Goal: Task Accomplishment & Management: Complete application form

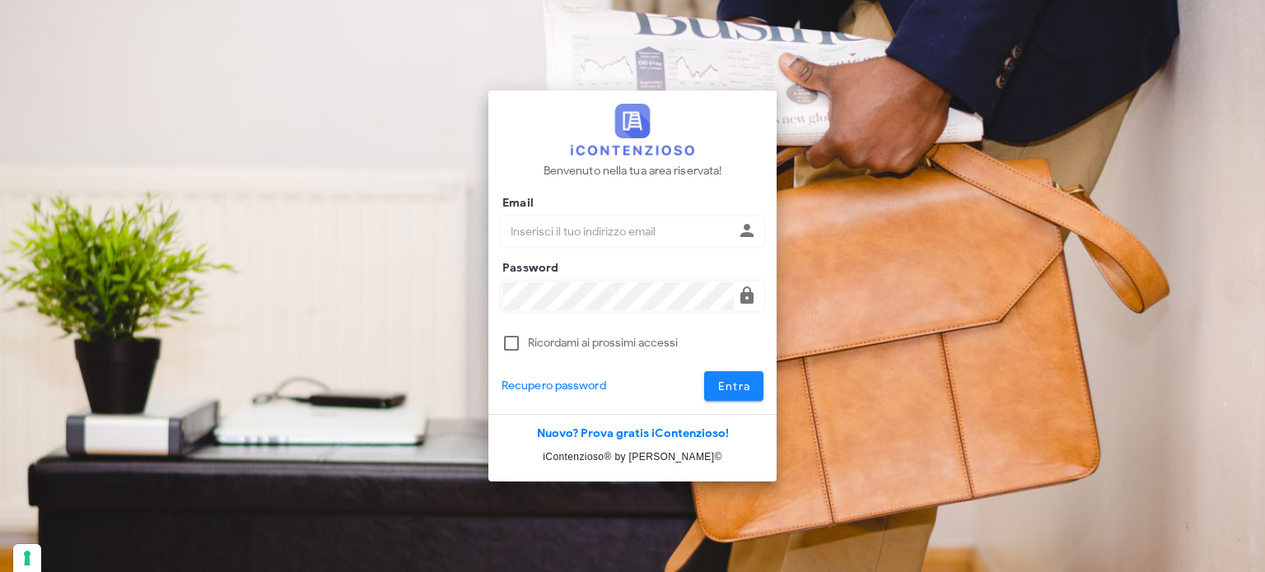
type input "avvocatobrunomaviglia@gmail.com"
click at [751, 391] on button "Entra" at bounding box center [734, 386] width 60 height 30
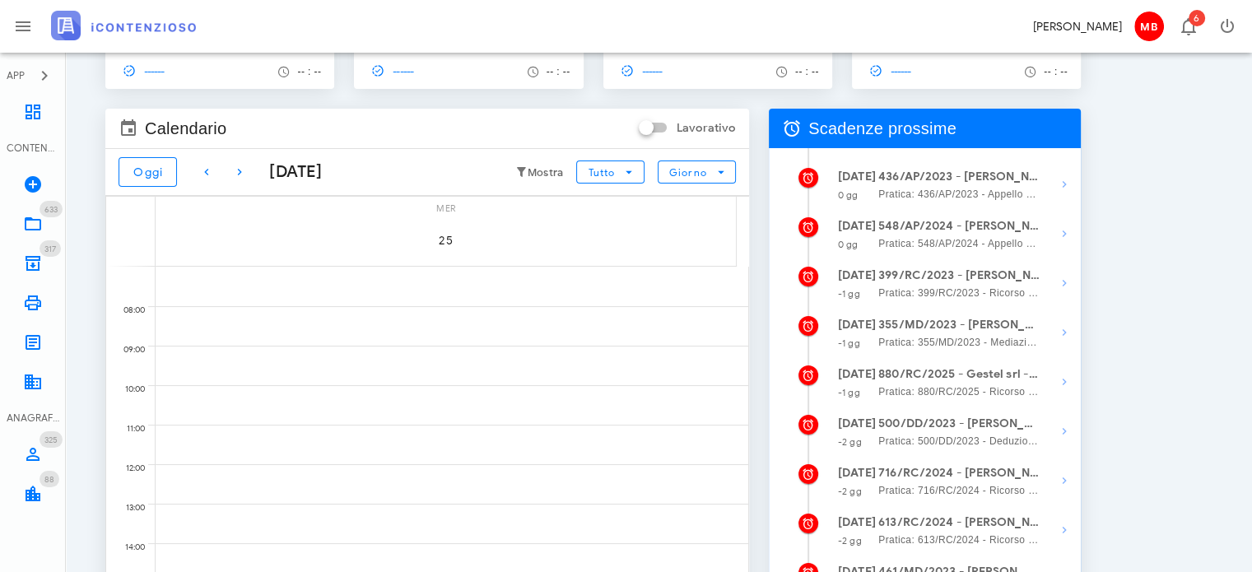
scroll to position [165, 0]
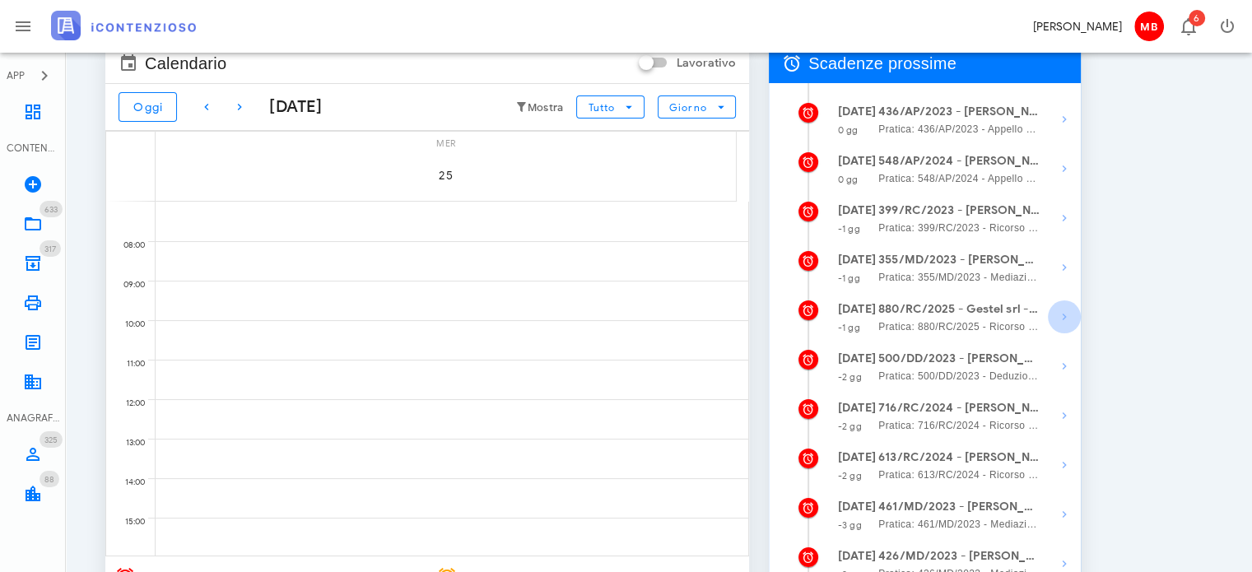
click at [1068, 314] on icon "button" at bounding box center [1065, 317] width 20 height 20
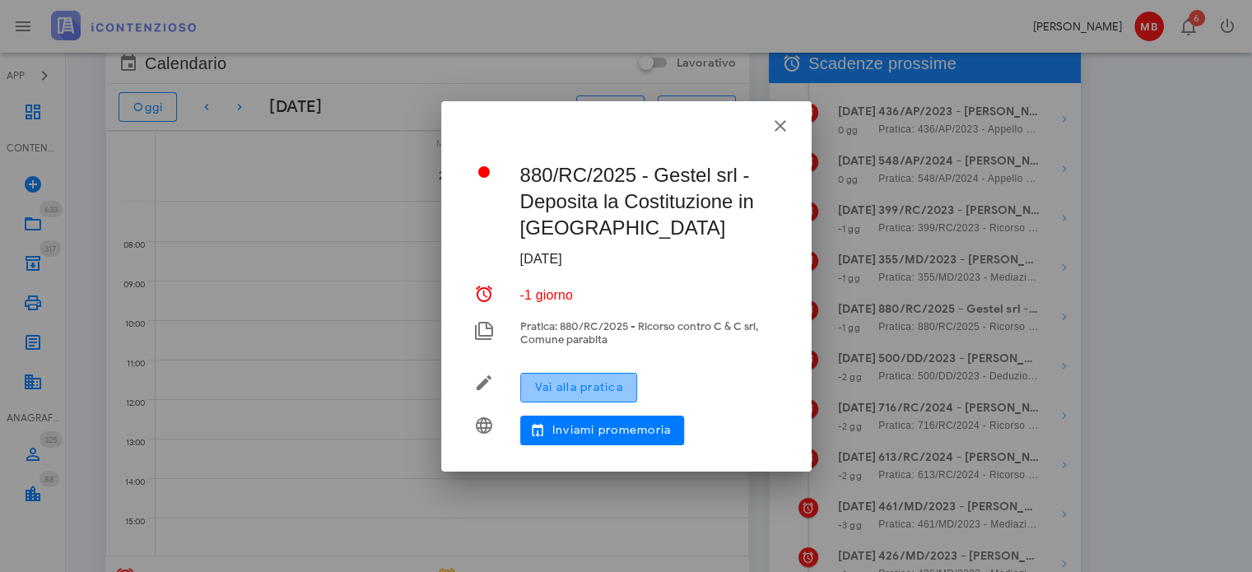
click at [614, 393] on span "Vai alla pratica" at bounding box center [578, 387] width 89 height 14
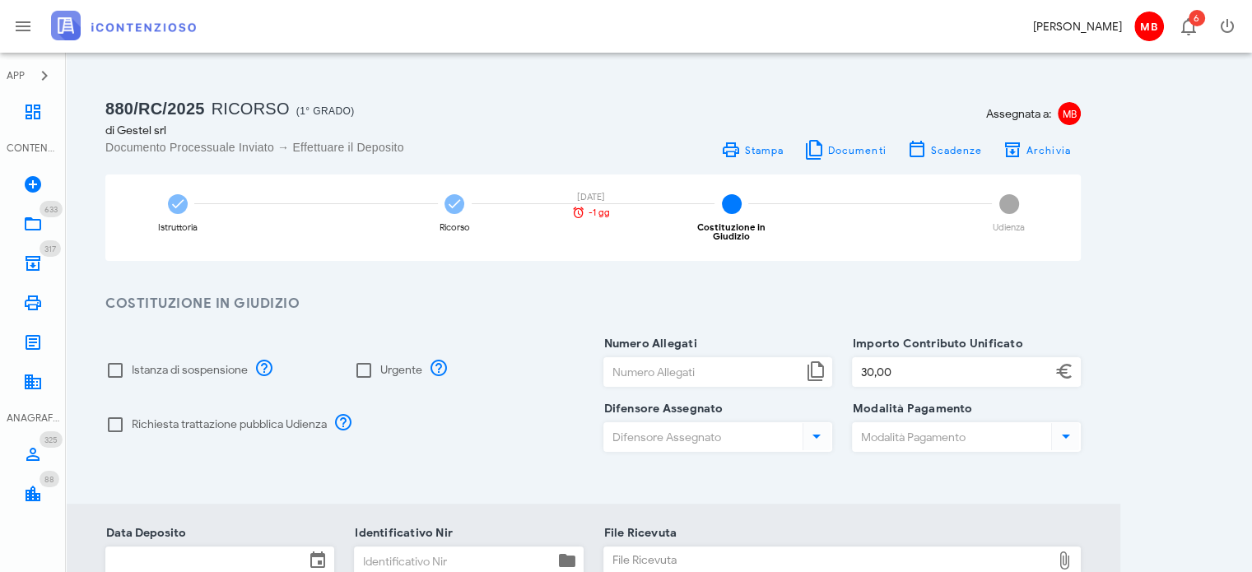
click at [674, 370] on input "Numero Allegati" at bounding box center [703, 372] width 198 height 28
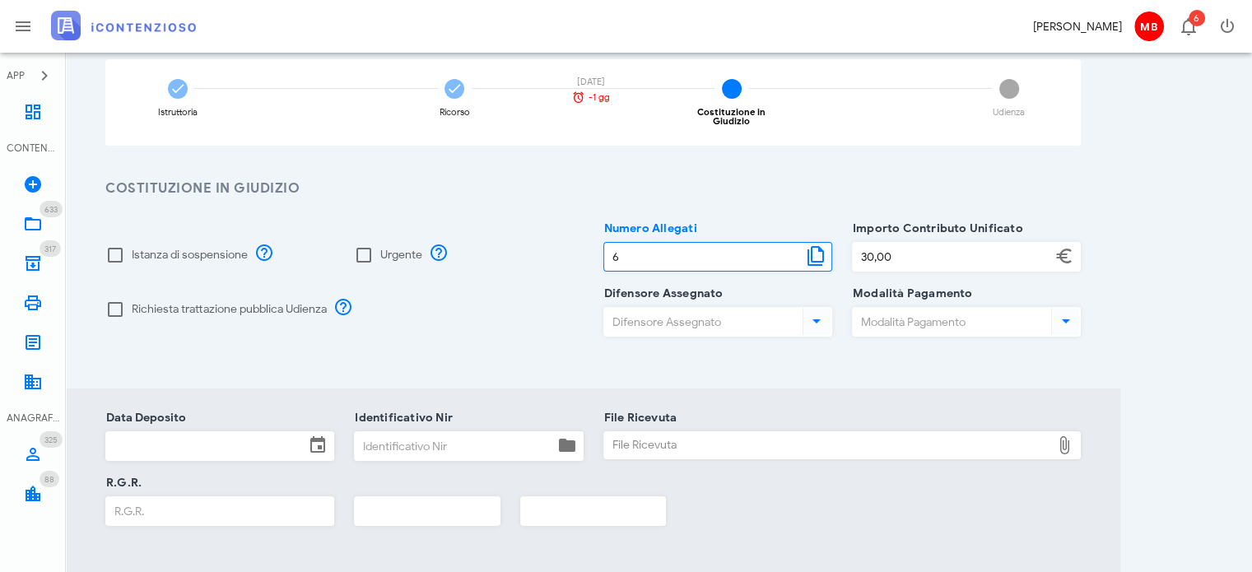
scroll to position [247, 0]
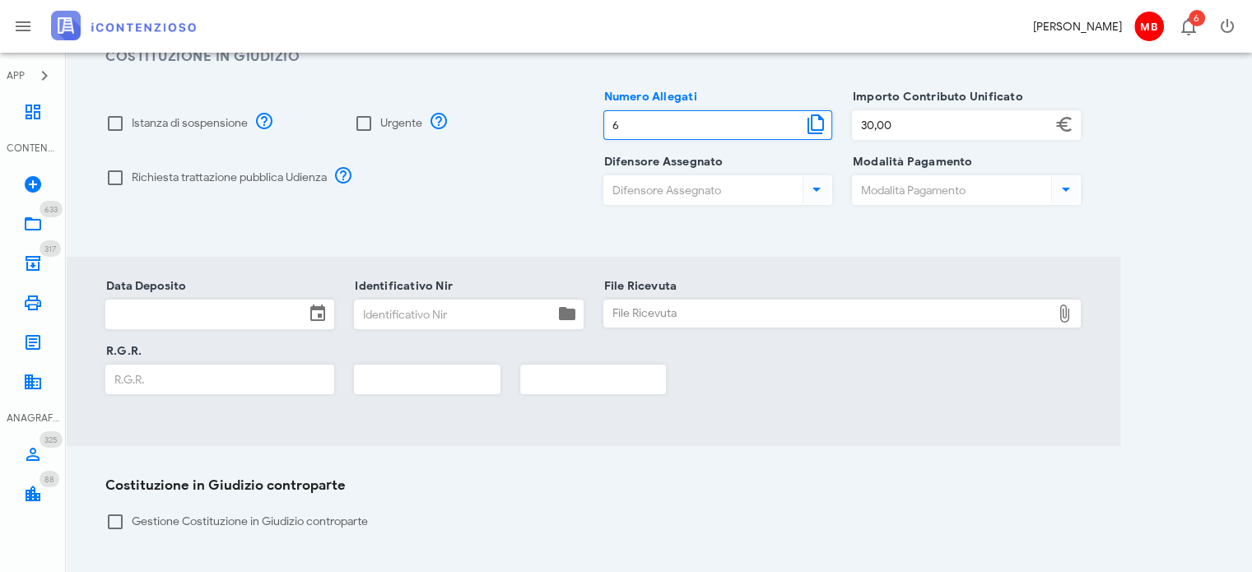
type input "6"
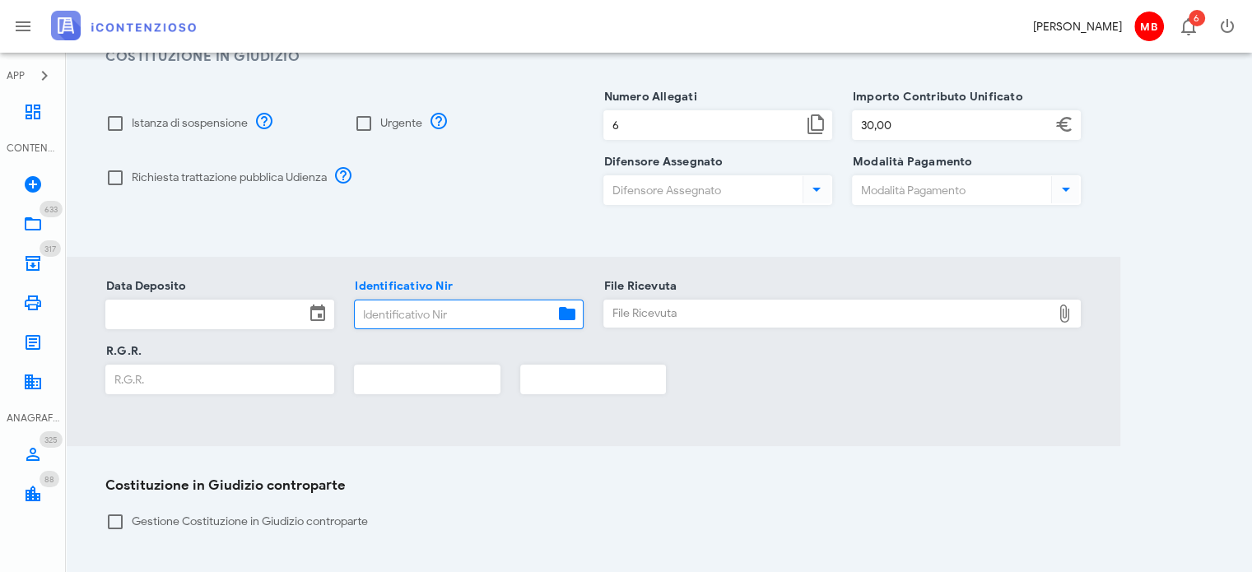
click at [410, 310] on input "Identificativo Nir" at bounding box center [454, 314] width 198 height 28
type input "77"
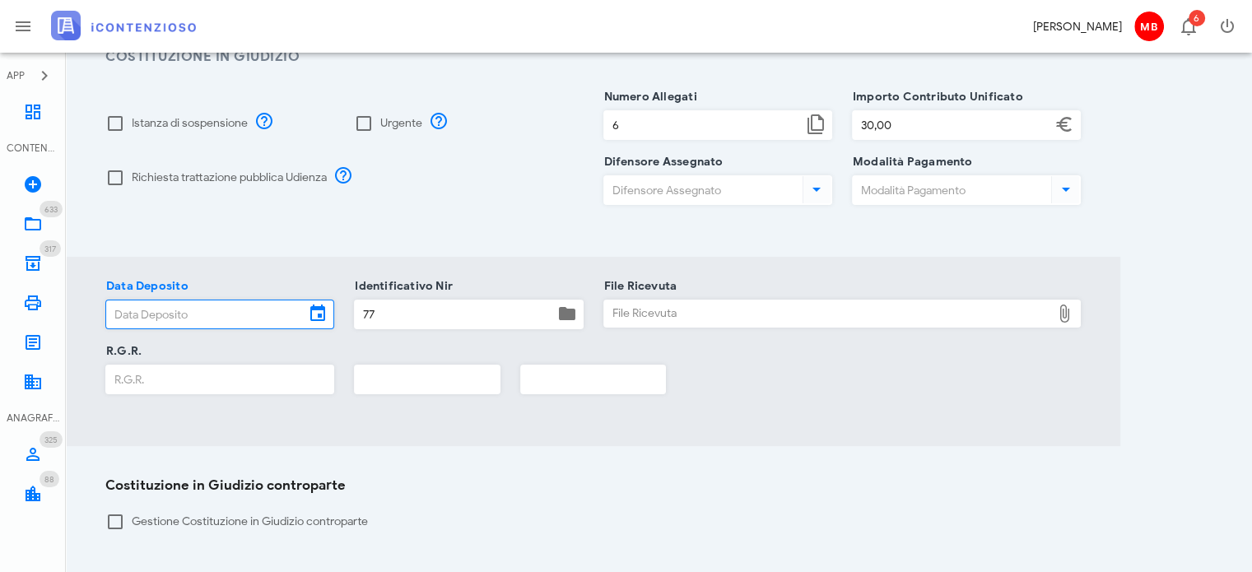
click at [261, 303] on input "Data Deposito" at bounding box center [205, 314] width 198 height 28
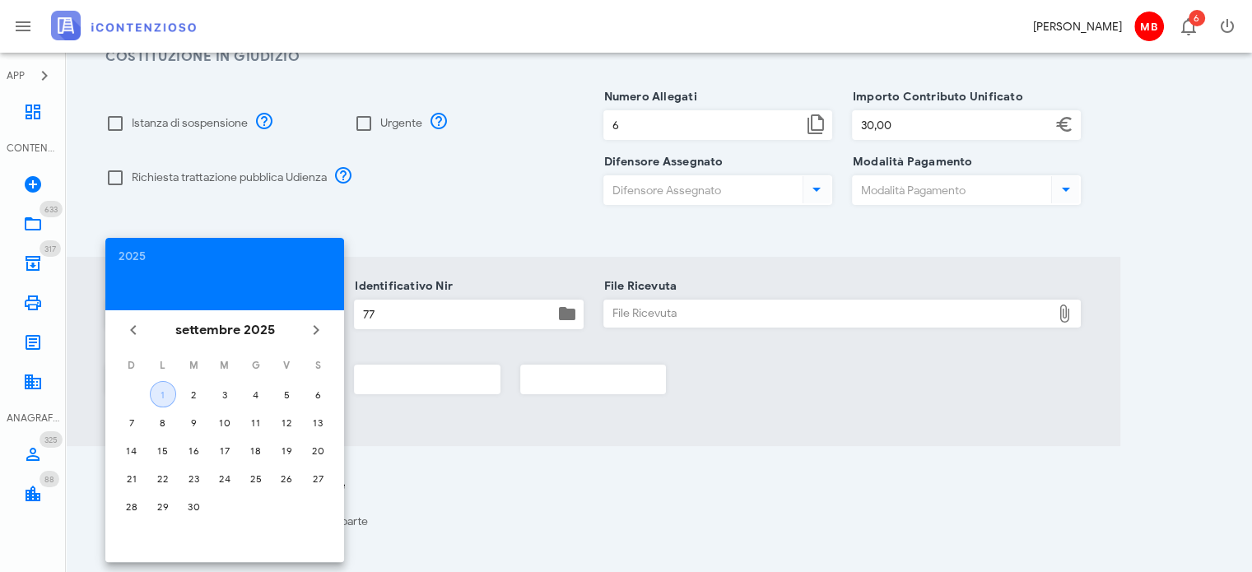
click at [157, 400] on button "1" at bounding box center [163, 394] width 26 height 26
type input "[DATE]"
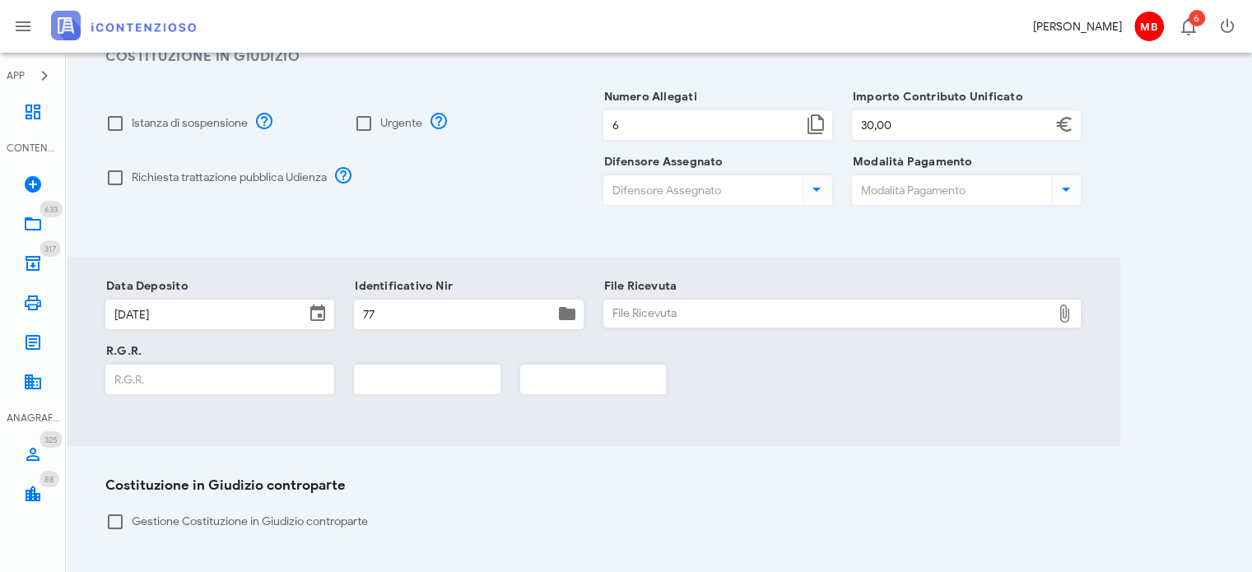
click at [647, 305] on div "File Ricevuta" at bounding box center [828, 313] width 448 height 26
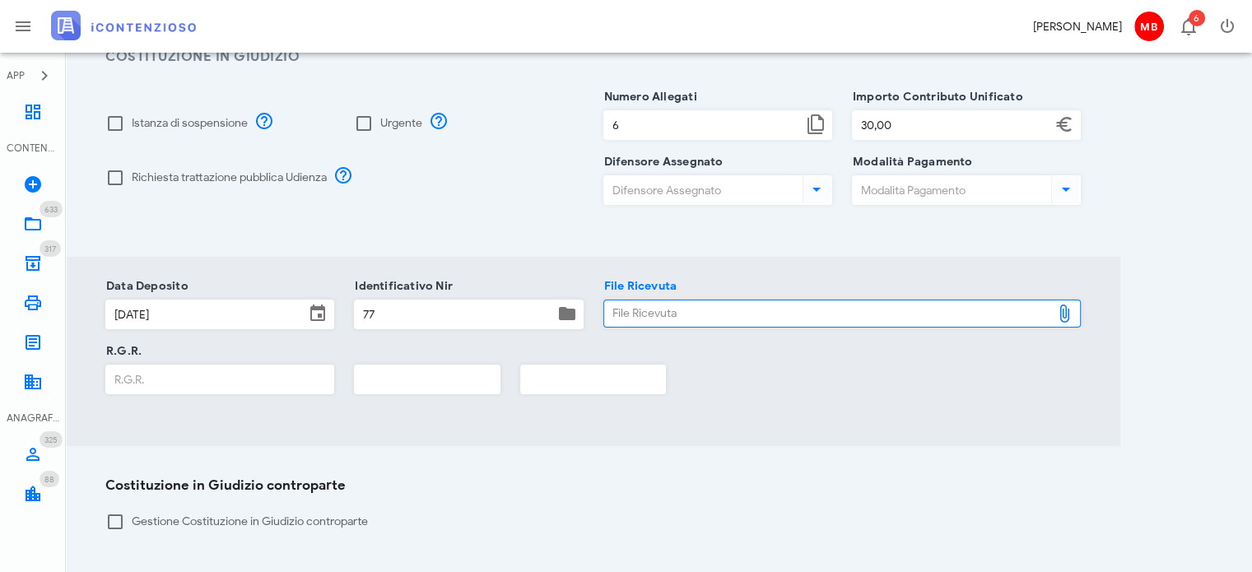
type input "C:\fakepath\NIR_COMPLETA_T-1373835-2025.pdf"
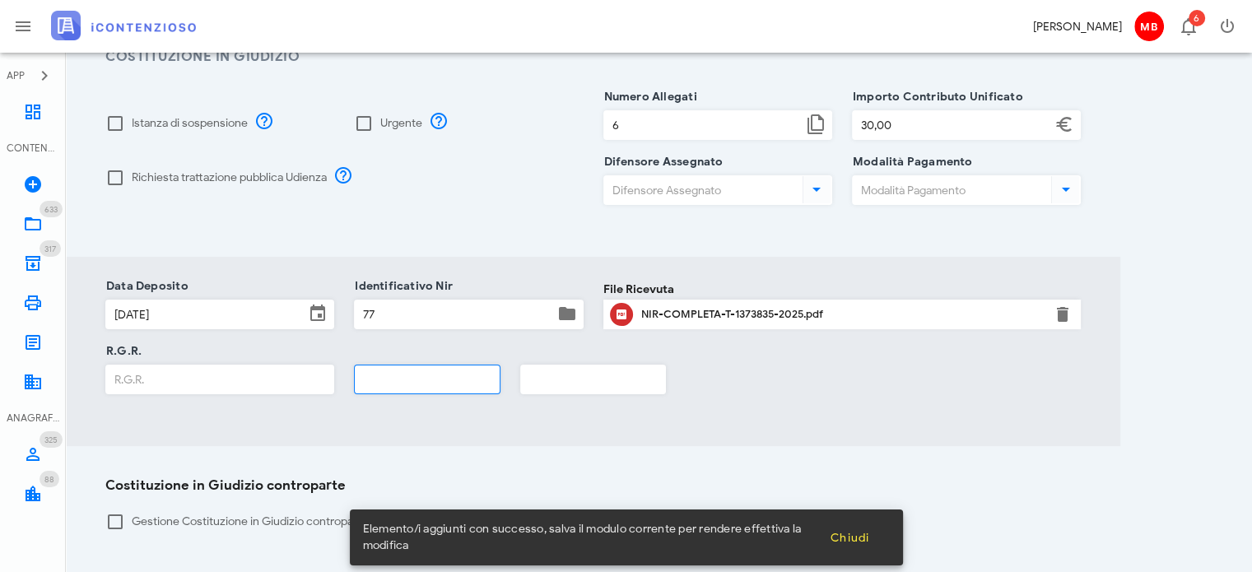
click at [417, 370] on input "text" at bounding box center [427, 380] width 145 height 28
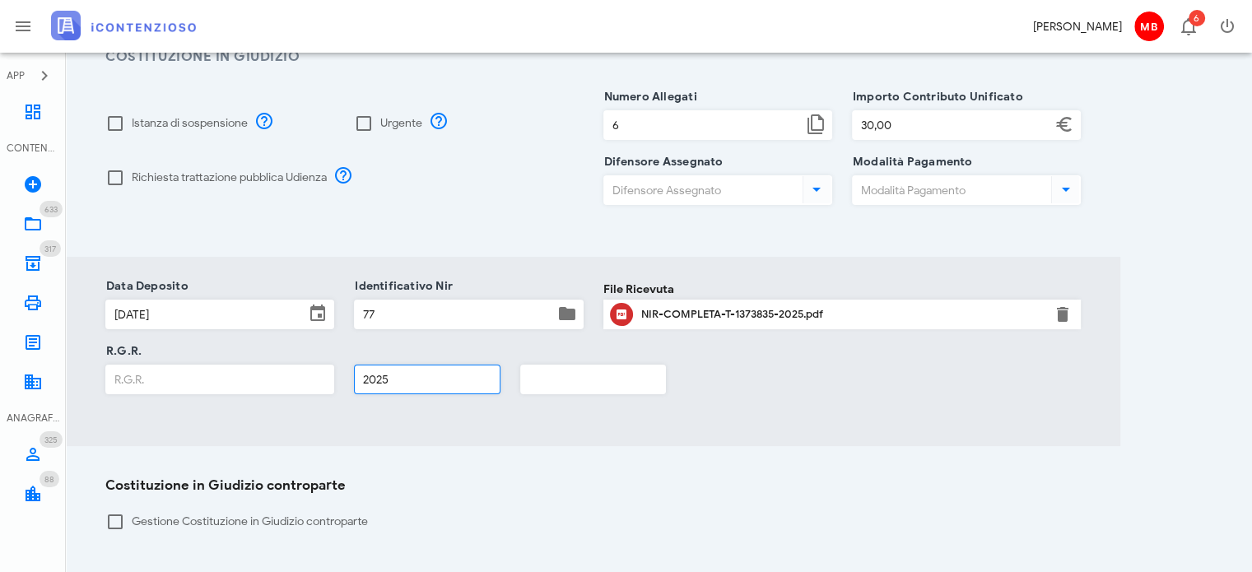
type input "2025"
click at [210, 379] on input "R.G.R." at bounding box center [219, 380] width 227 height 28
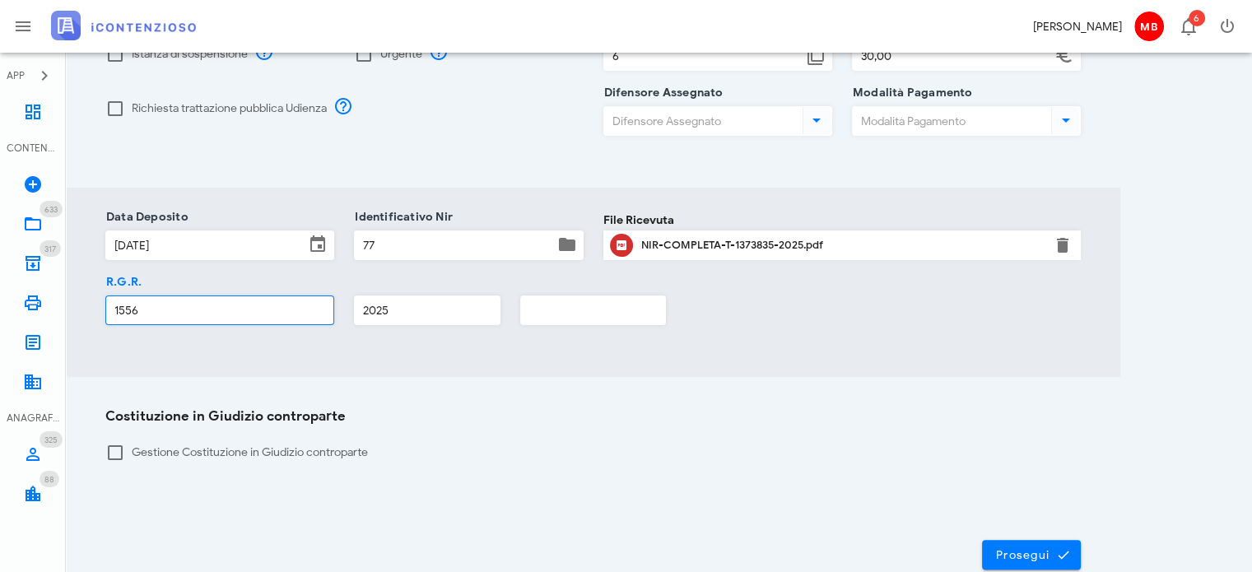
scroll to position [399, 0]
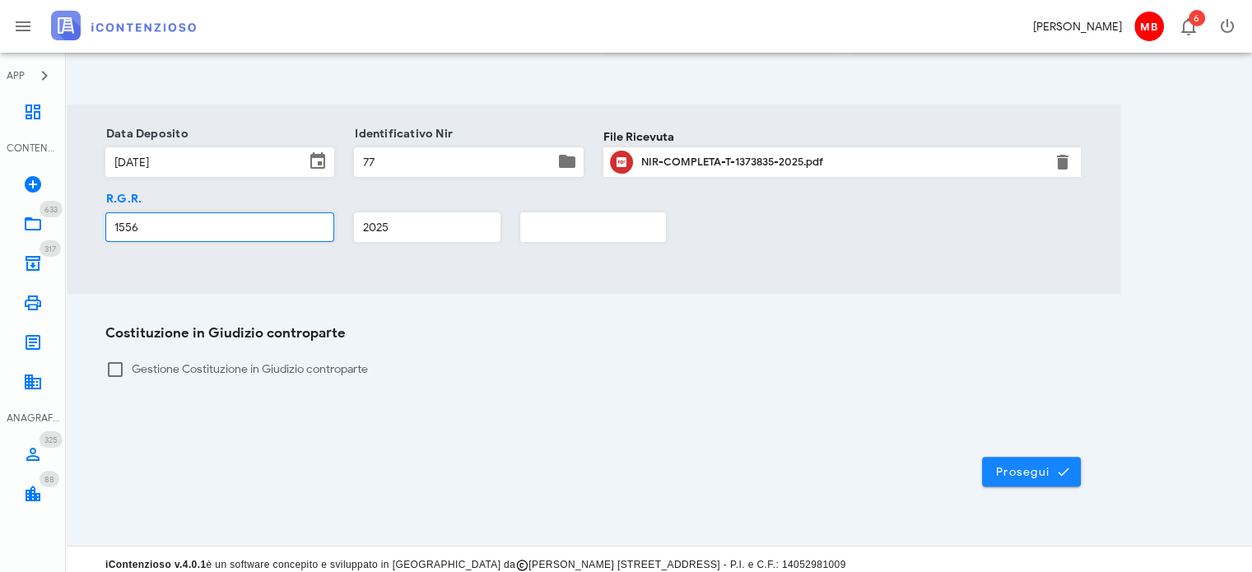
type input "1556"
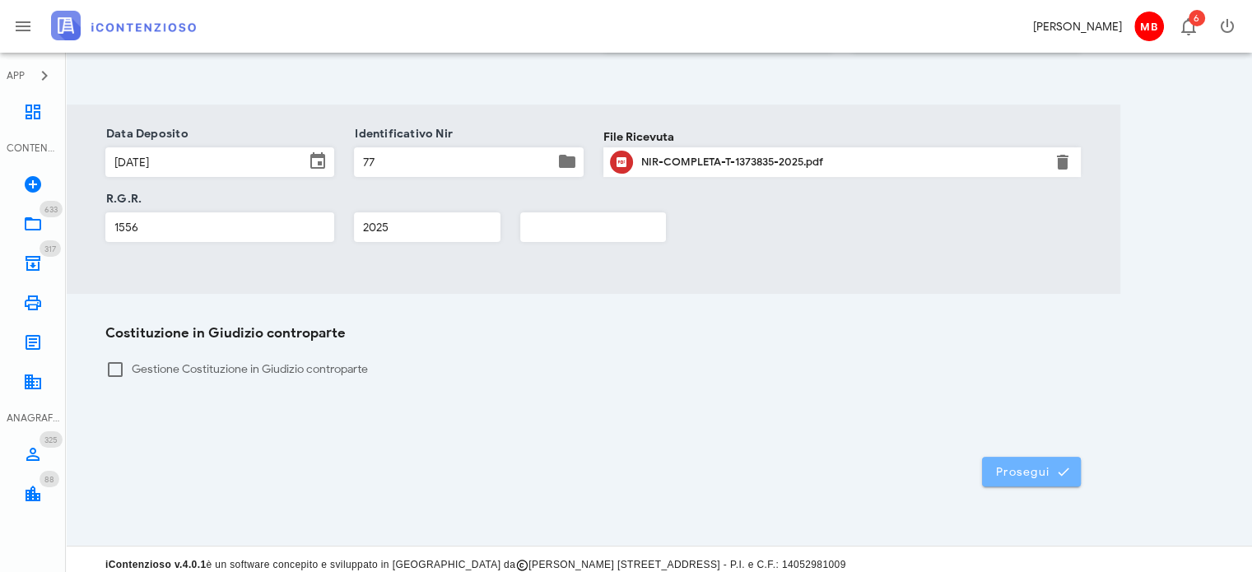
click at [1023, 464] on span "Prosegui" at bounding box center [1031, 471] width 72 height 15
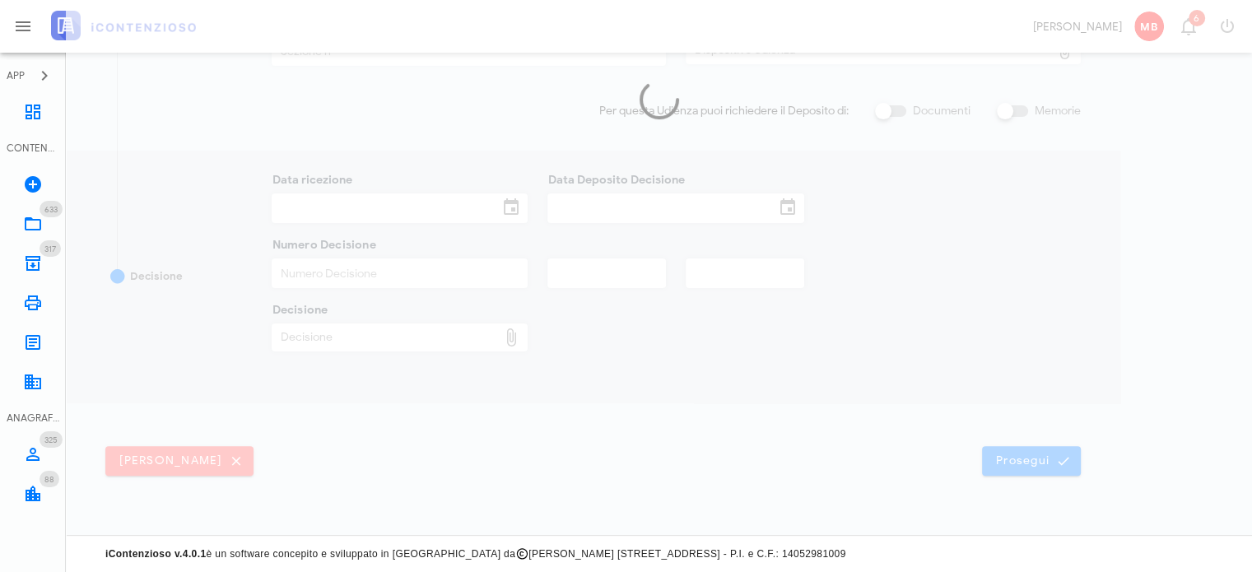
scroll to position [387, 0]
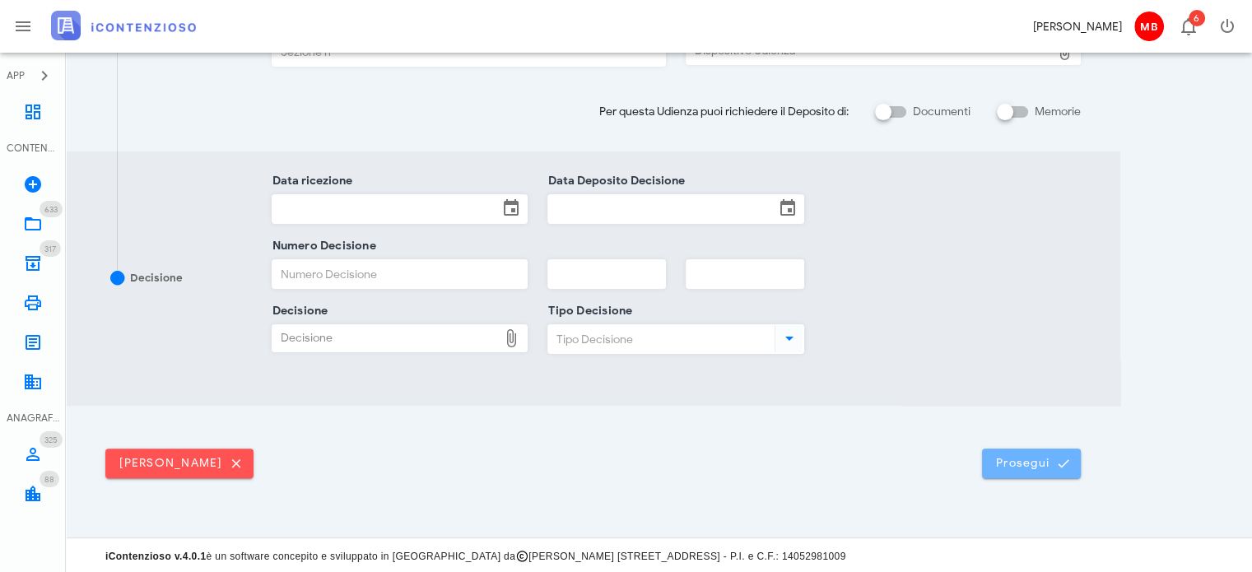
click at [1023, 463] on span "Prosegui" at bounding box center [1031, 463] width 72 height 15
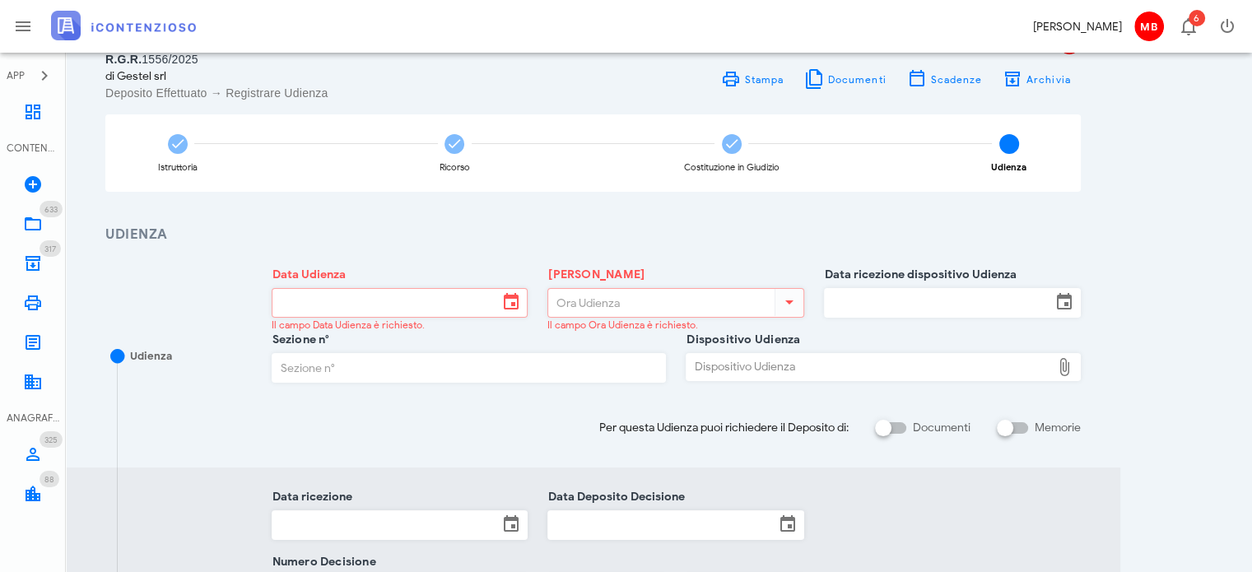
scroll to position [0, 0]
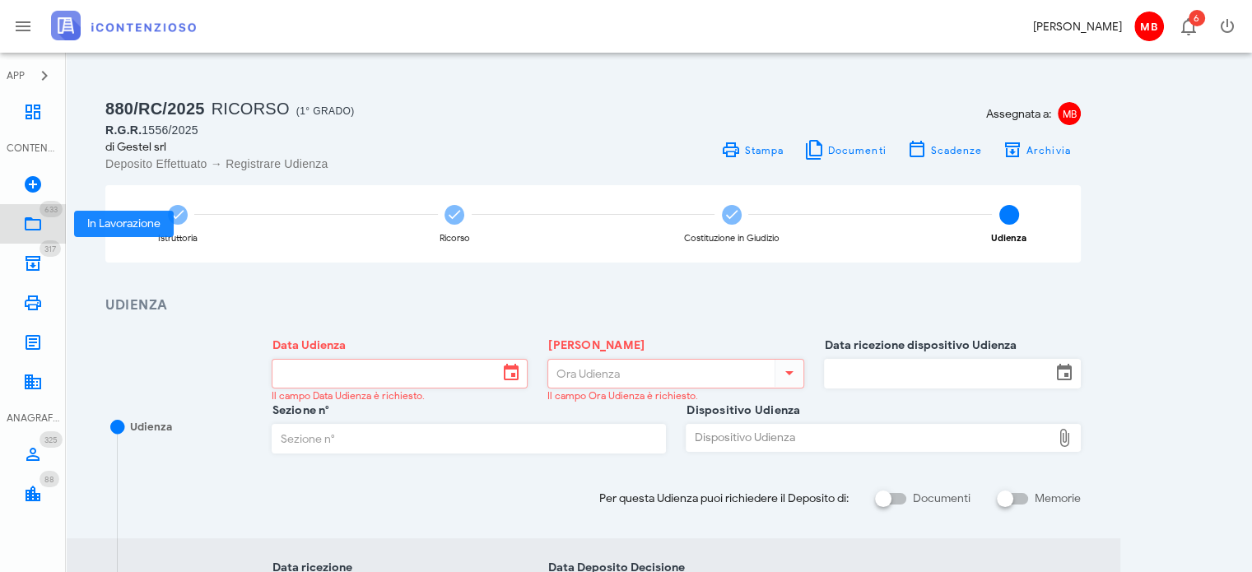
click at [40, 221] on icon at bounding box center [33, 224] width 20 height 20
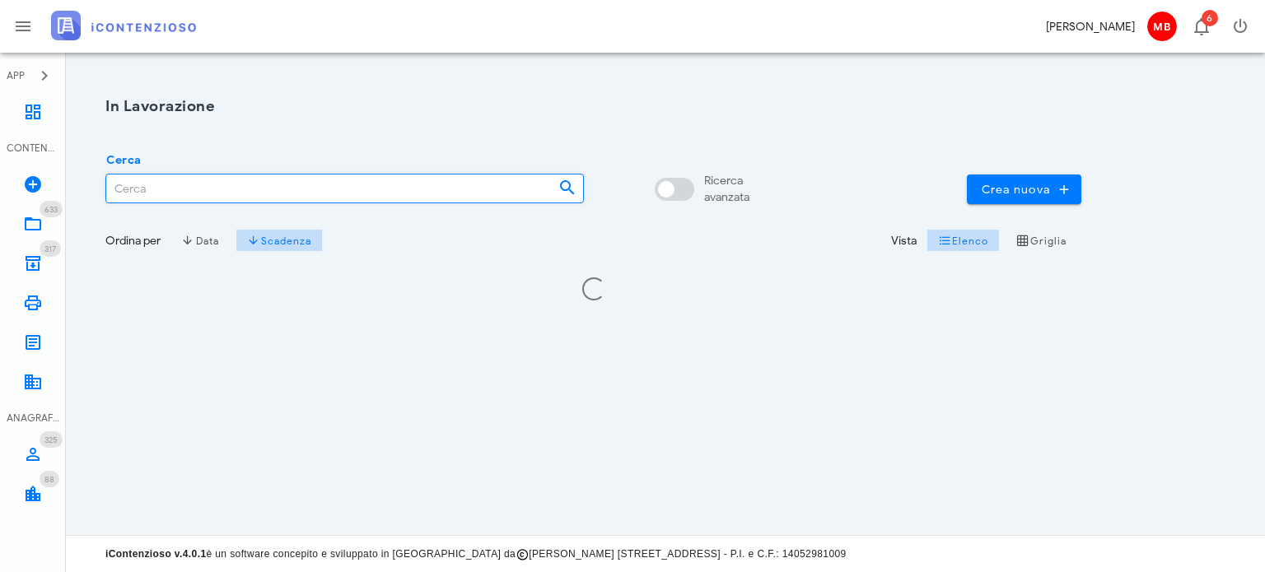
click at [150, 187] on input "Cerca" at bounding box center [325, 189] width 439 height 28
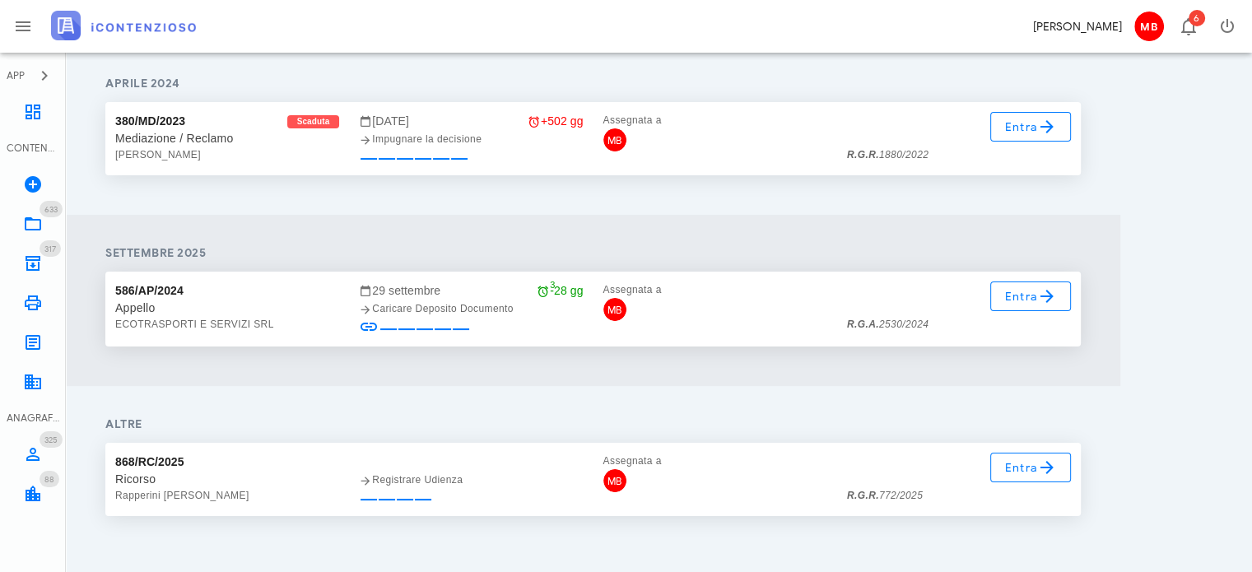
scroll to position [247, 0]
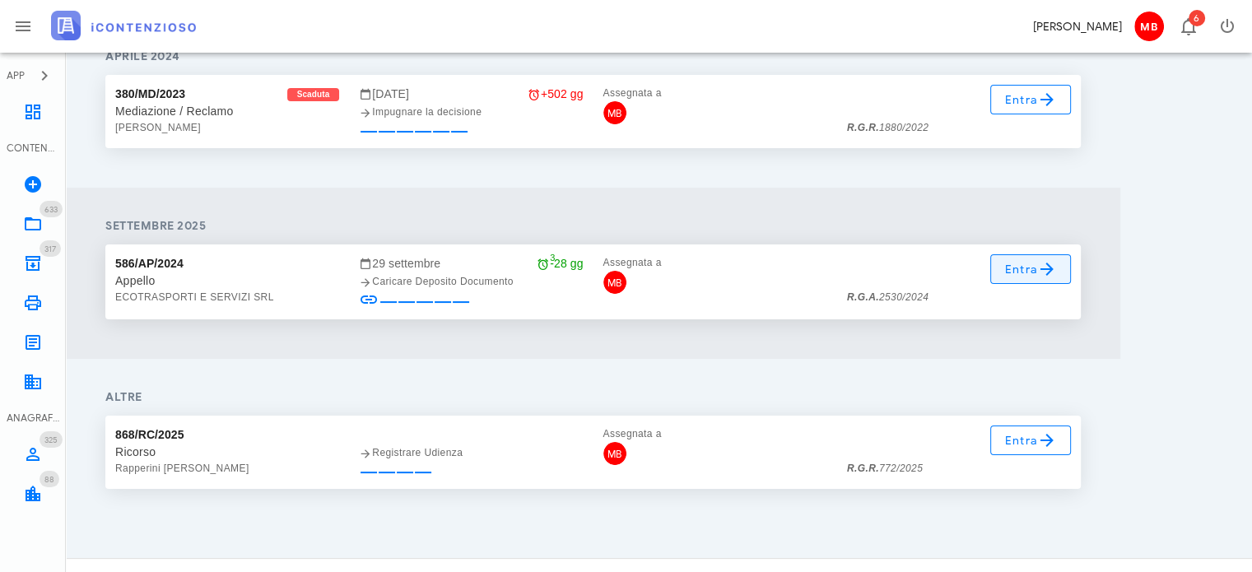
type input "2530"
click at [1028, 272] on span "Entra" at bounding box center [1031, 269] width 54 height 20
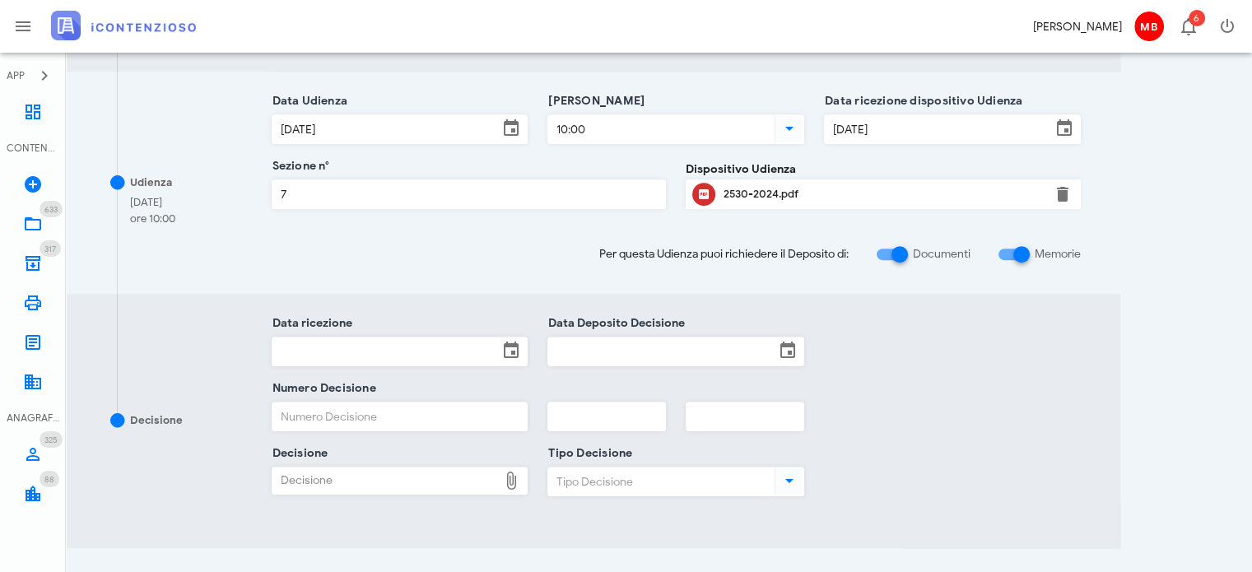
scroll to position [823, 0]
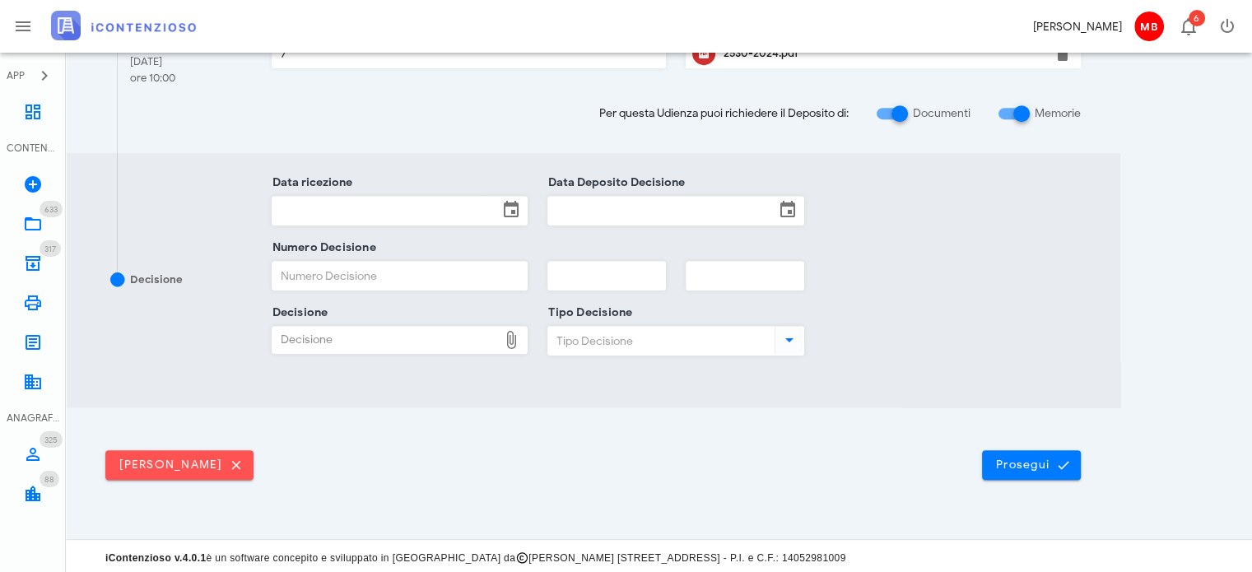
click at [977, 469] on div at bounding box center [618, 465] width 729 height 30
click at [1011, 472] on button "Prosegui" at bounding box center [1031, 465] width 99 height 30
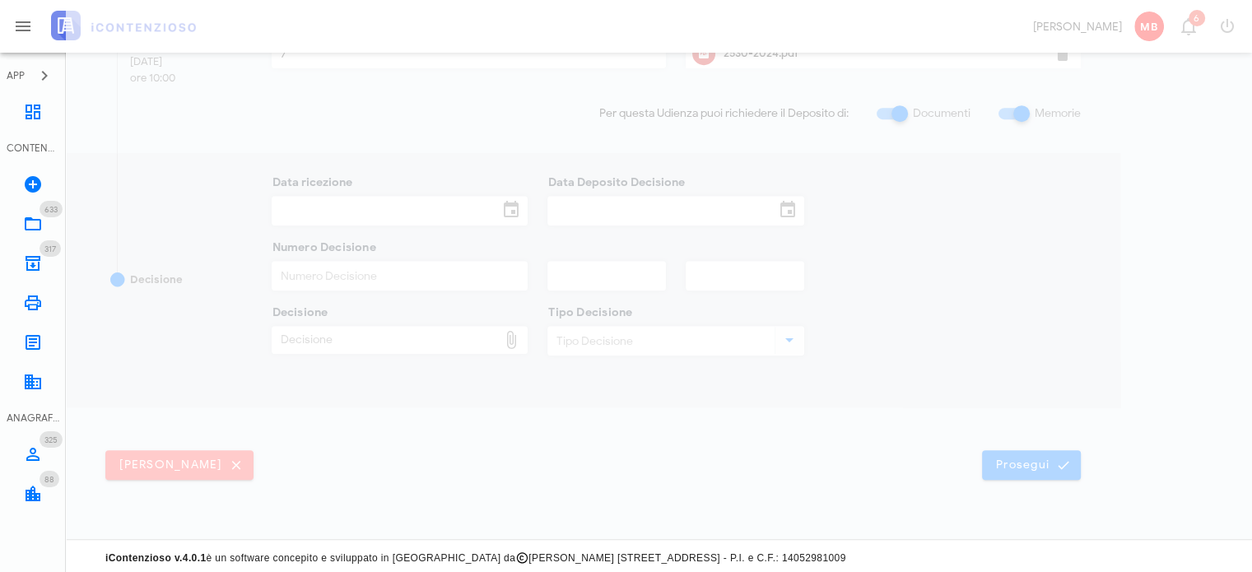
scroll to position [0, 0]
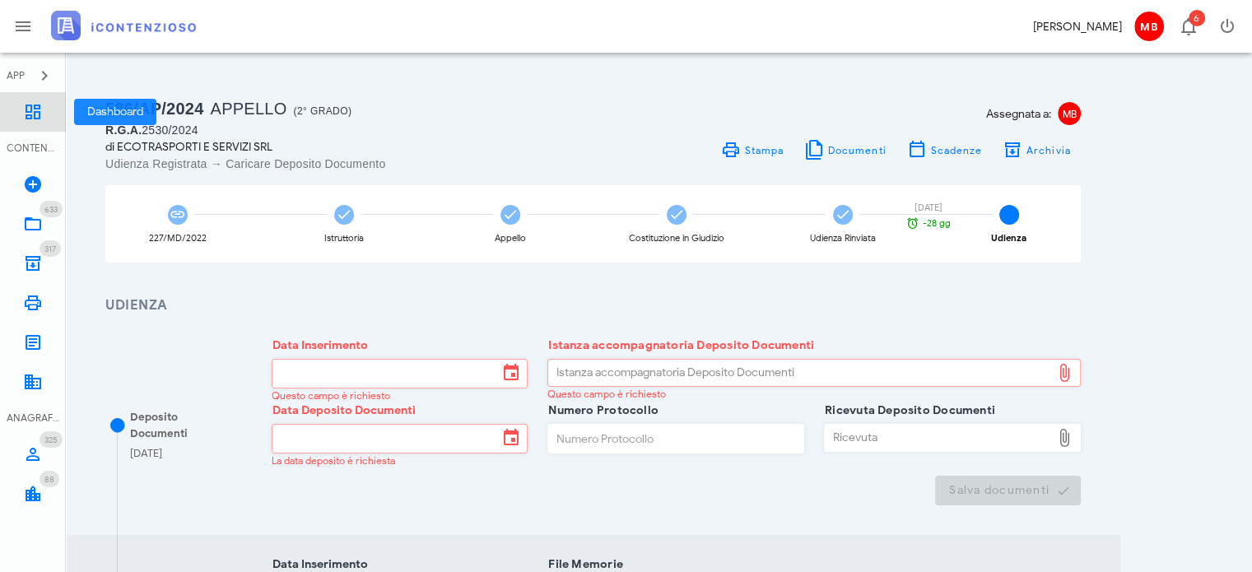
click at [38, 111] on icon at bounding box center [33, 112] width 20 height 20
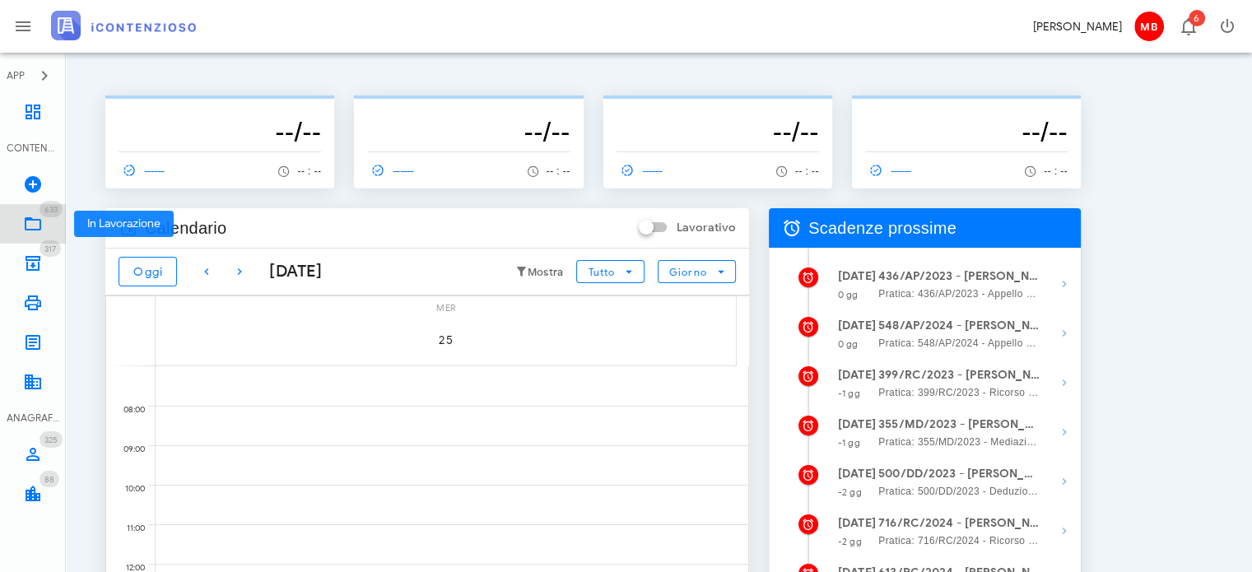
click at [37, 217] on icon at bounding box center [33, 224] width 20 height 20
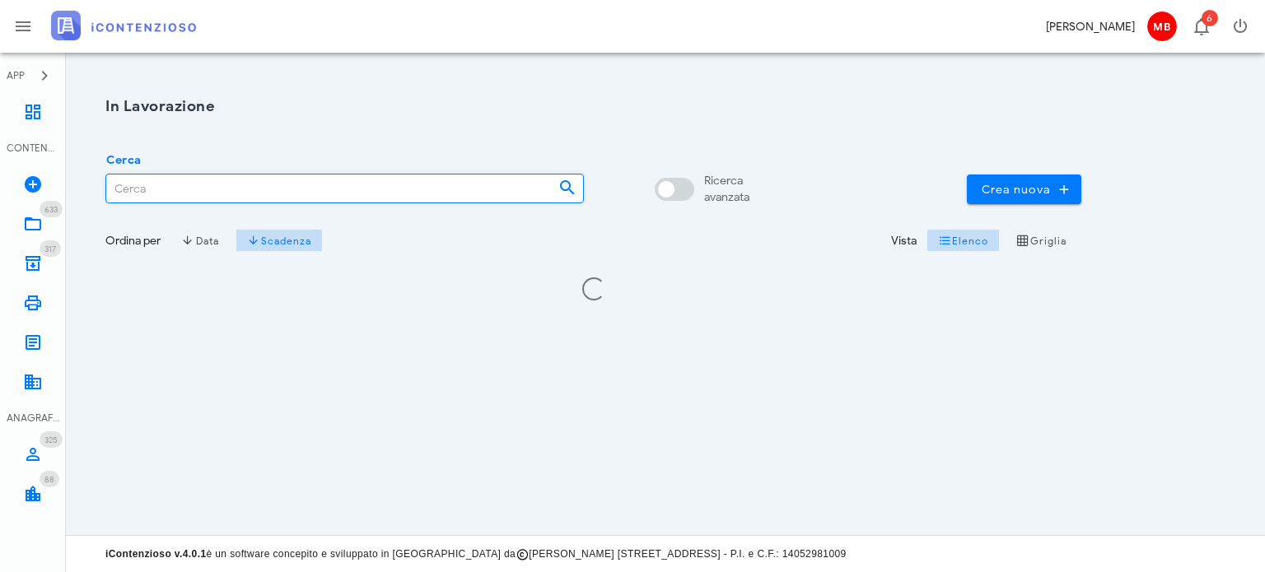
click at [155, 192] on input "Cerca" at bounding box center [325, 189] width 439 height 28
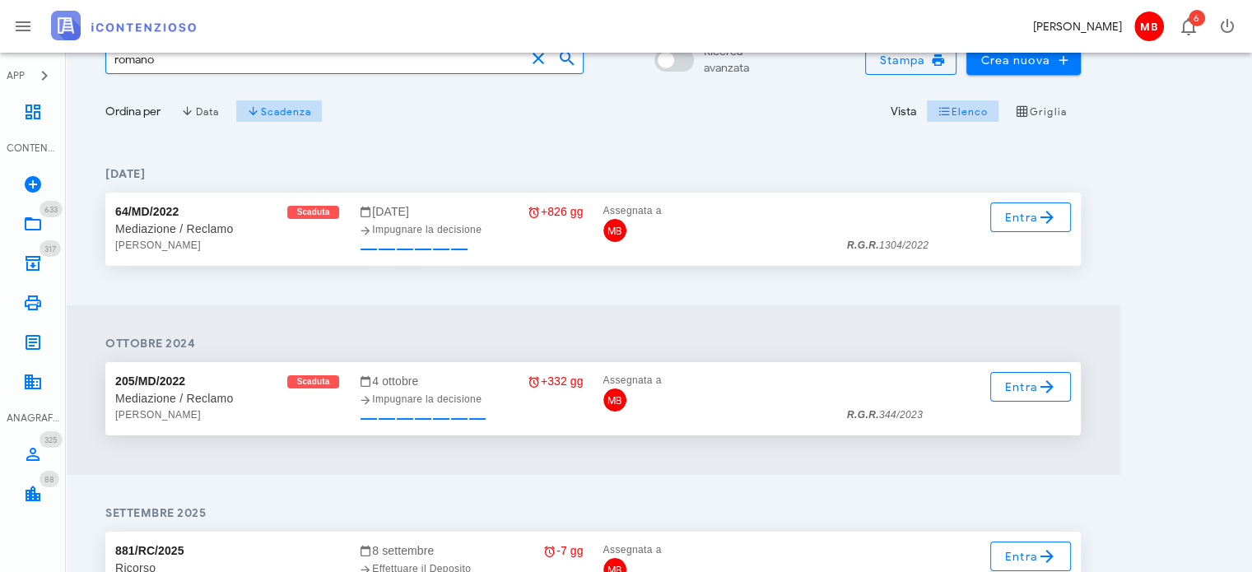
scroll to position [247, 0]
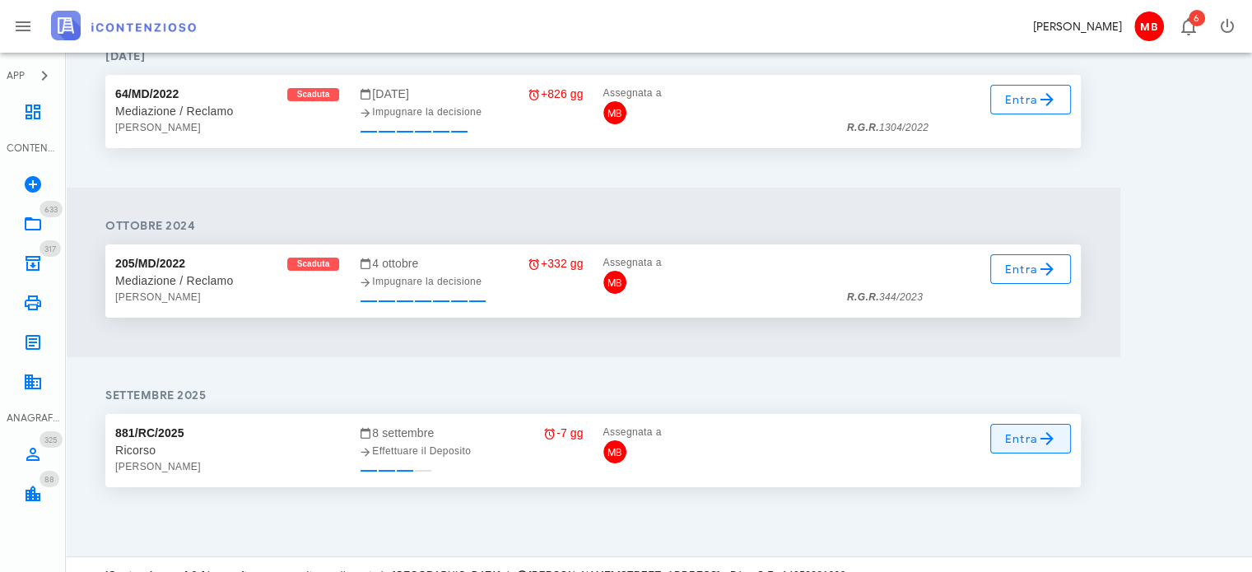
type input "romano"
click at [1041, 440] on icon at bounding box center [1047, 439] width 20 height 20
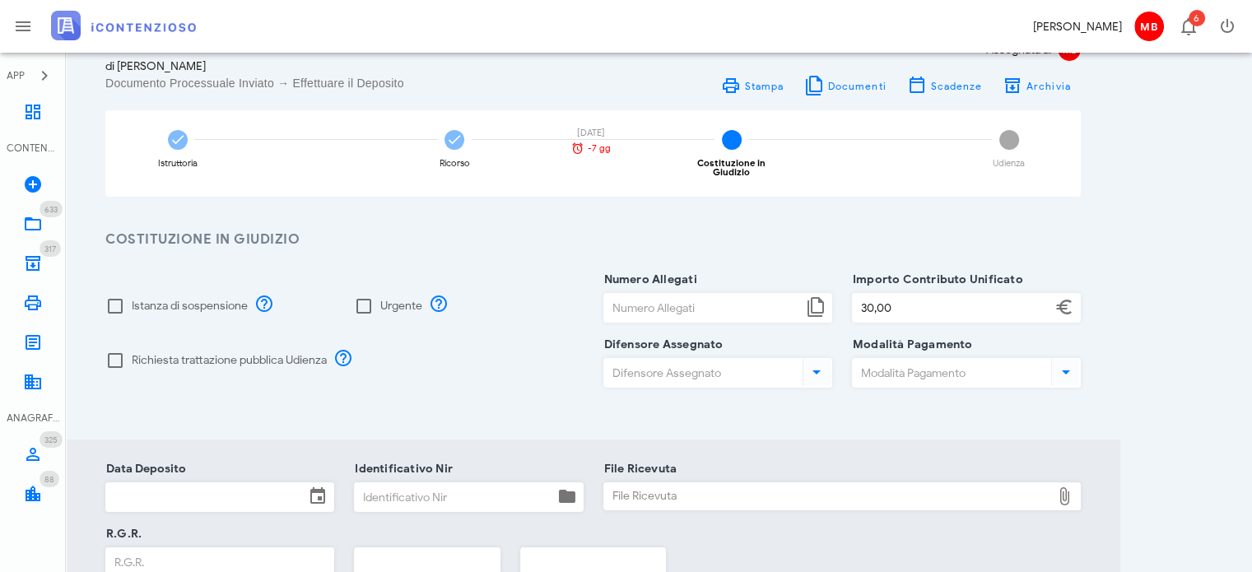
scroll to position [82, 0]
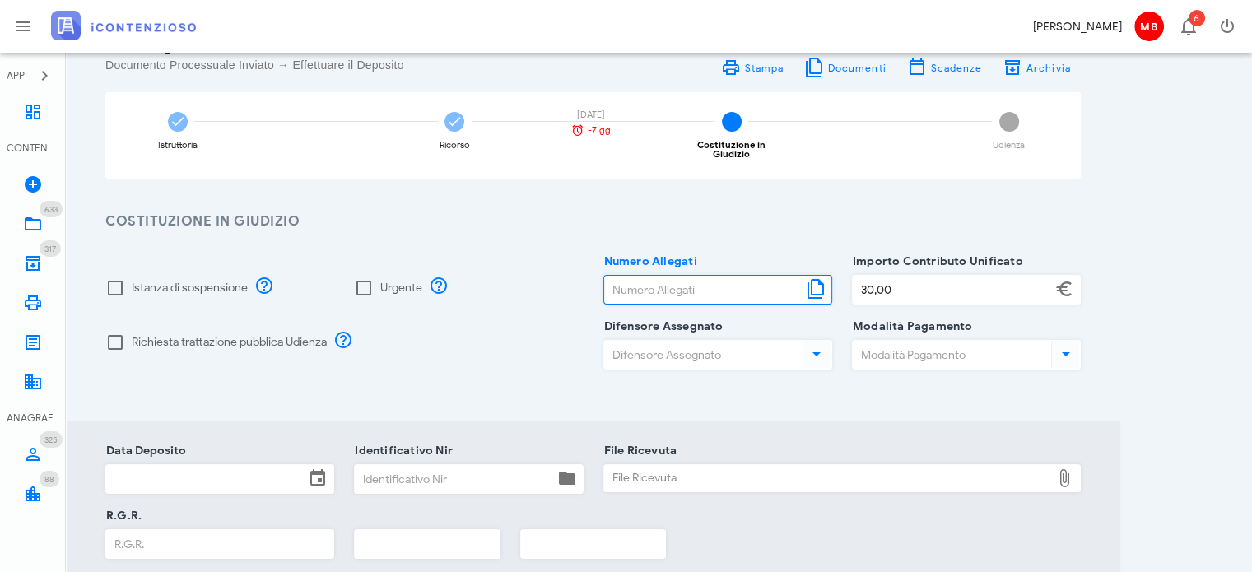
click at [683, 284] on input "Numero Allegati" at bounding box center [703, 290] width 198 height 28
type input "7"
click at [451, 476] on input "Identificativo Nir" at bounding box center [454, 479] width 198 height 28
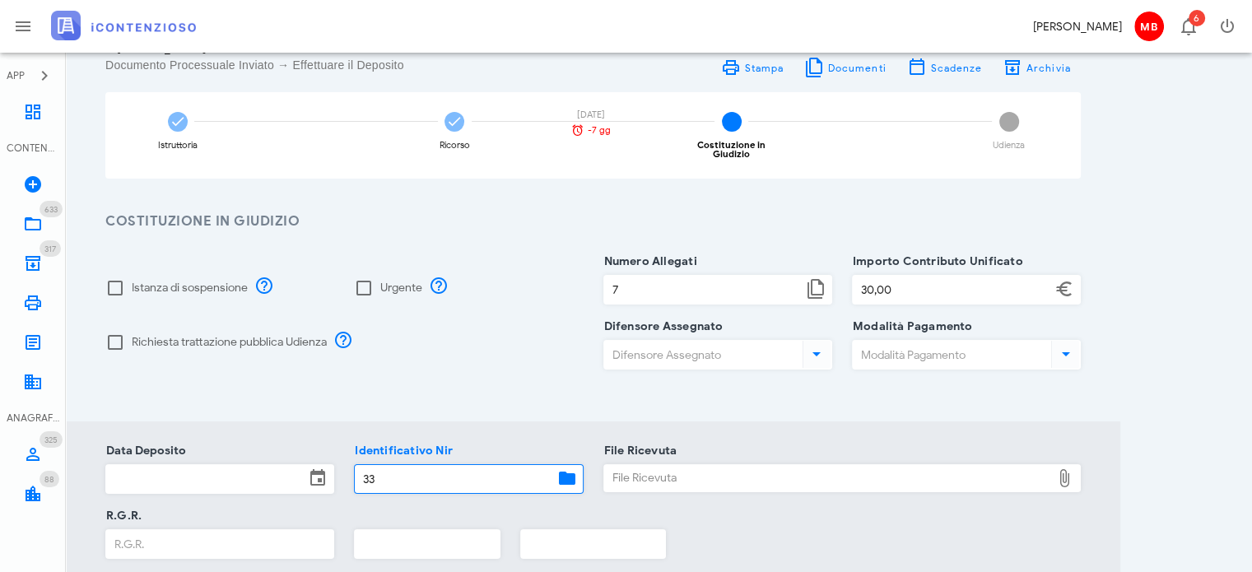
type input "33"
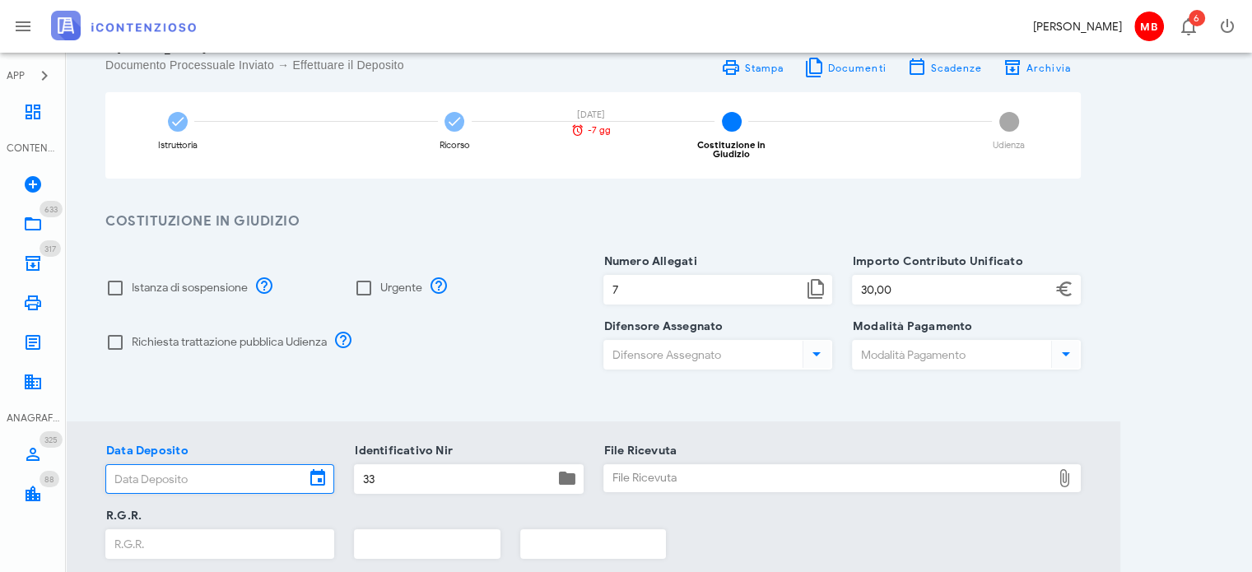
click at [251, 473] on input "Data Deposito" at bounding box center [205, 479] width 198 height 28
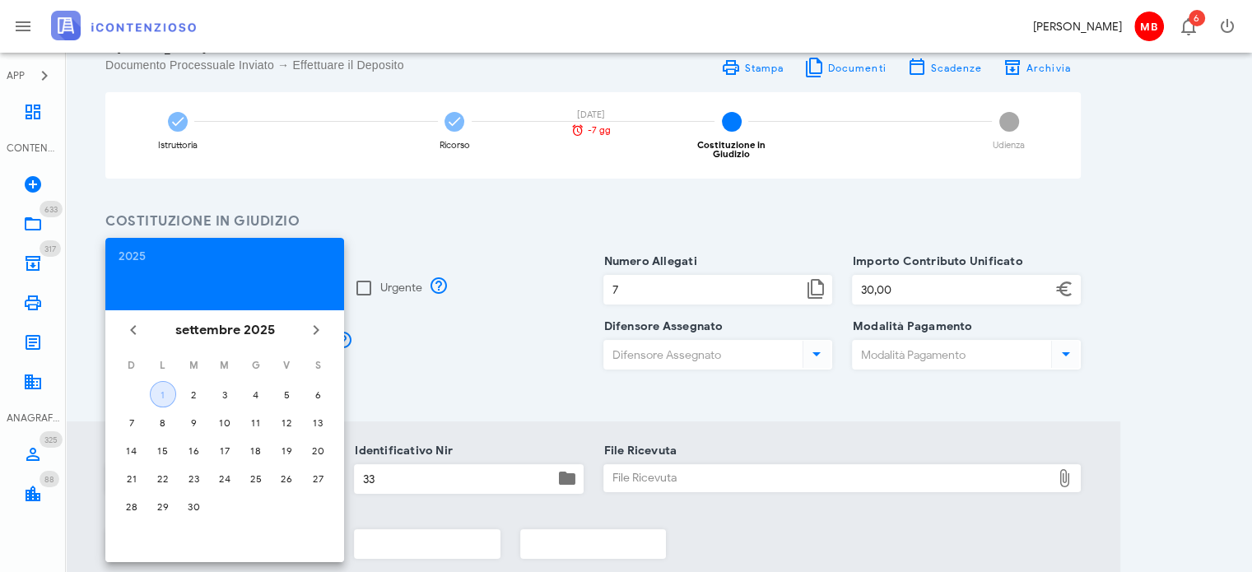
click at [167, 393] on div "1" at bounding box center [163, 395] width 25 height 12
type input "[DATE]"
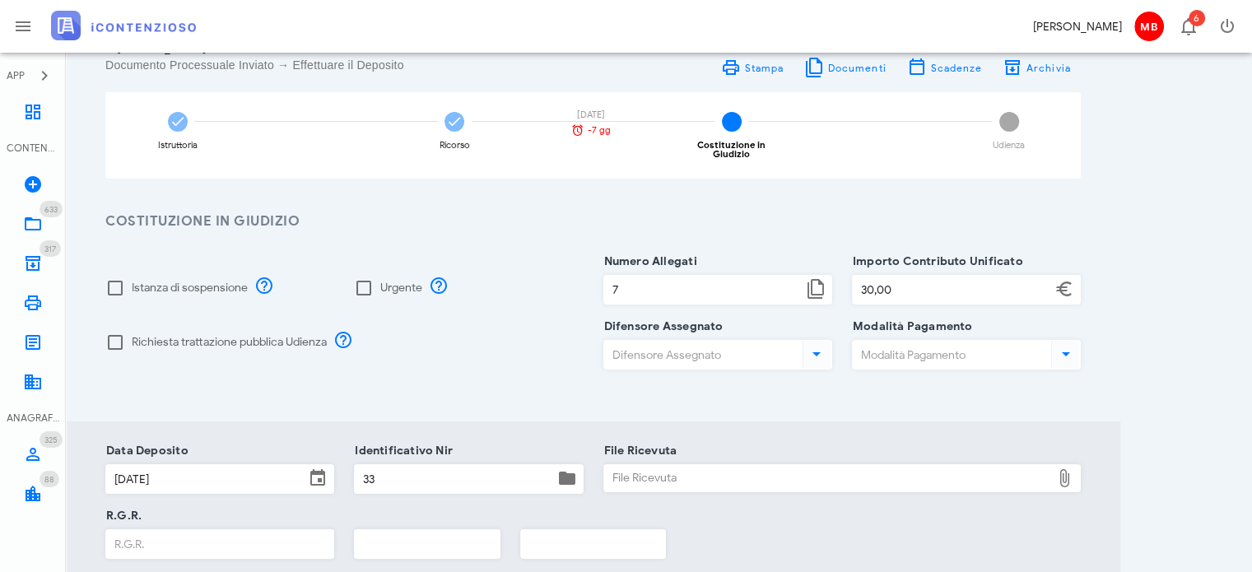
click at [626, 465] on div "File Ricevuta" at bounding box center [828, 478] width 448 height 26
type input "C:\fakepath\NIR_COMPLETA_T-1373879-2025.pdf"
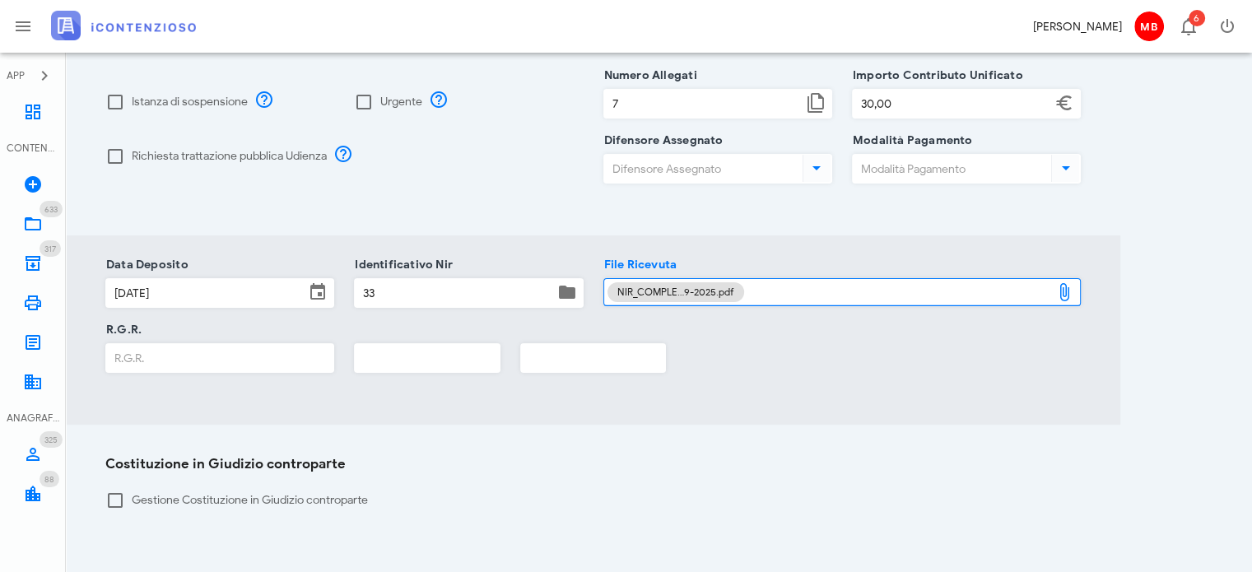
scroll to position [399, 0]
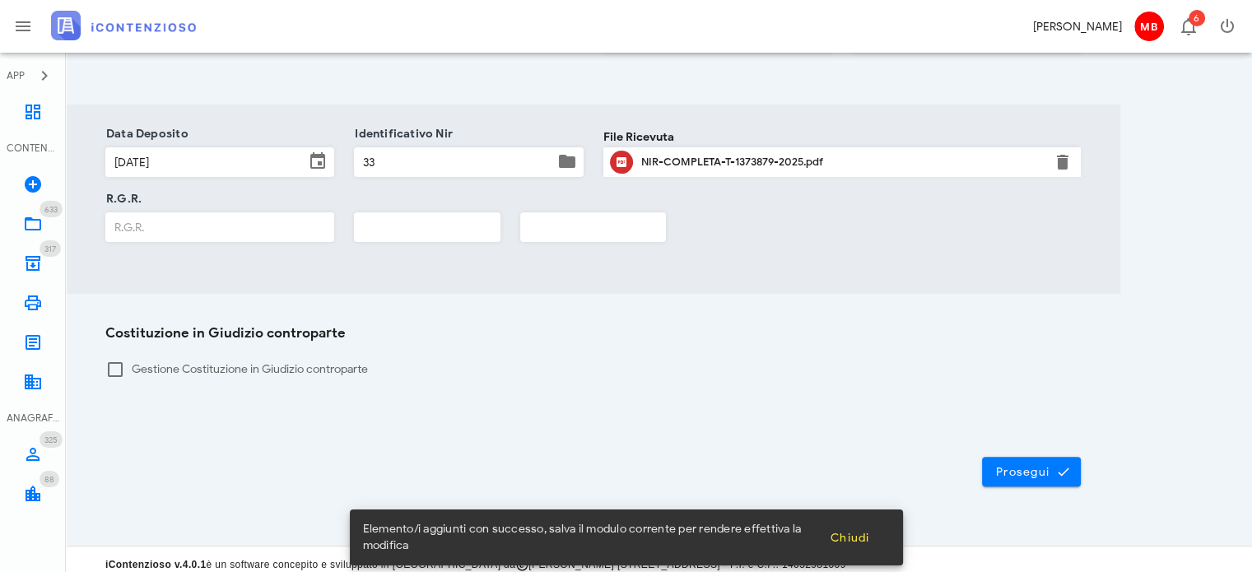
click at [437, 216] on input "text" at bounding box center [427, 227] width 145 height 28
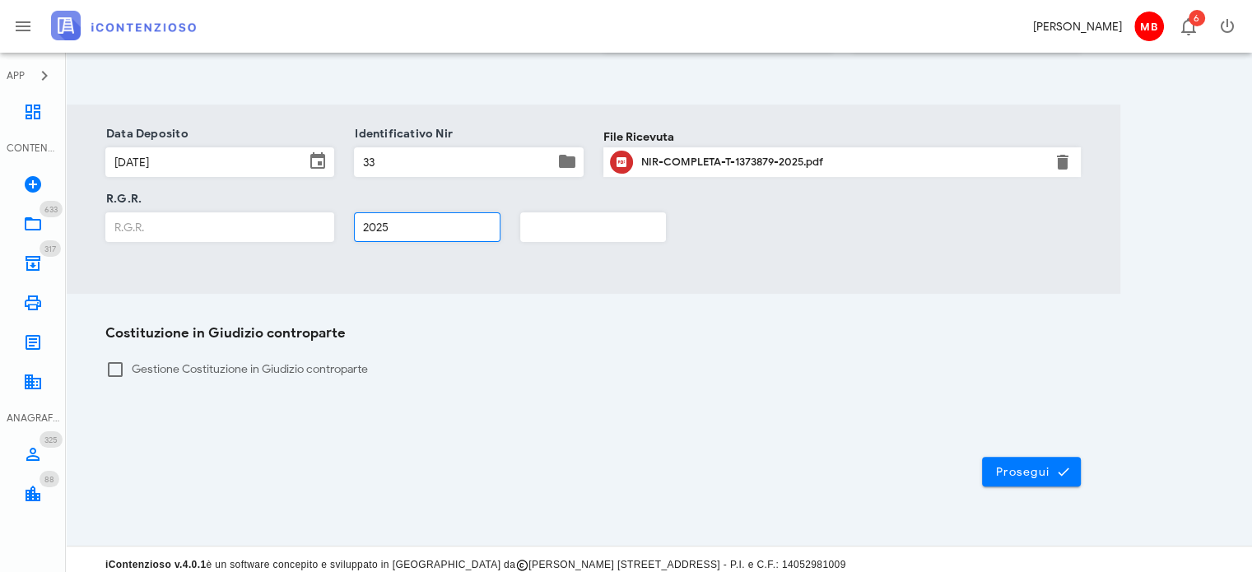
type input "2025"
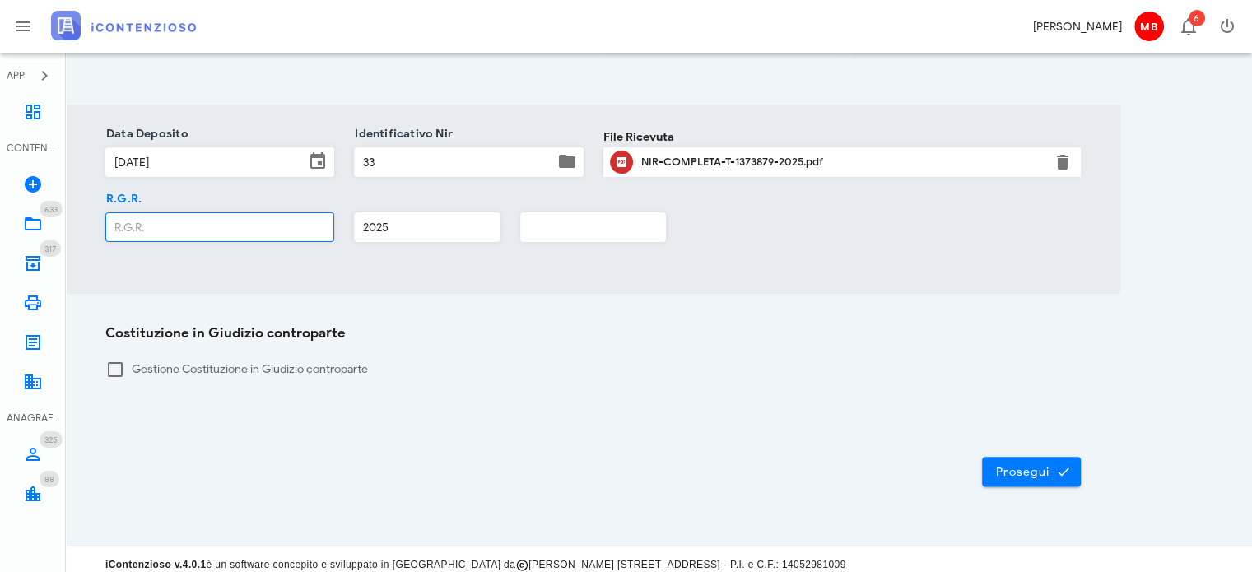
click at [176, 213] on input "R.G.R." at bounding box center [219, 227] width 227 height 28
type input "1557"
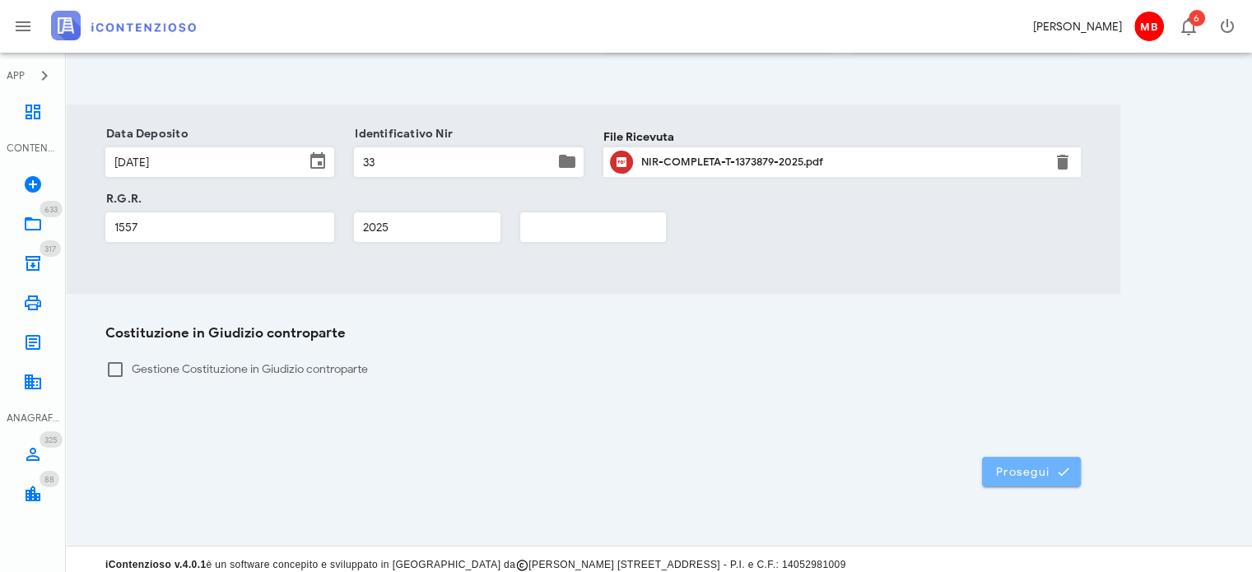
click at [1041, 464] on span "Prosegui" at bounding box center [1031, 471] width 72 height 15
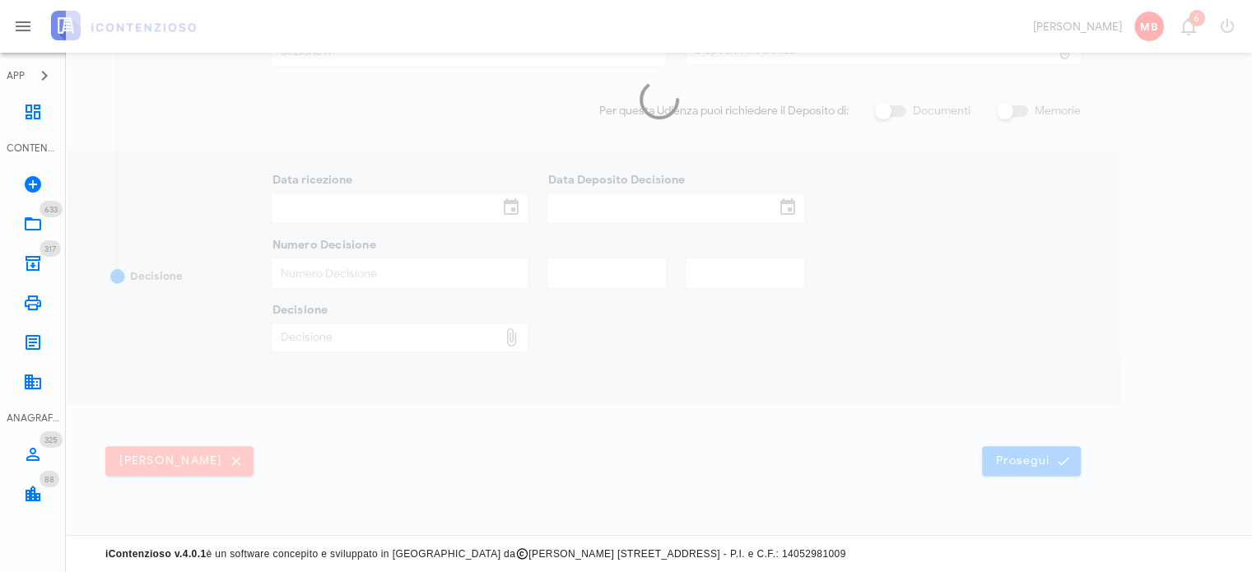
scroll to position [387, 0]
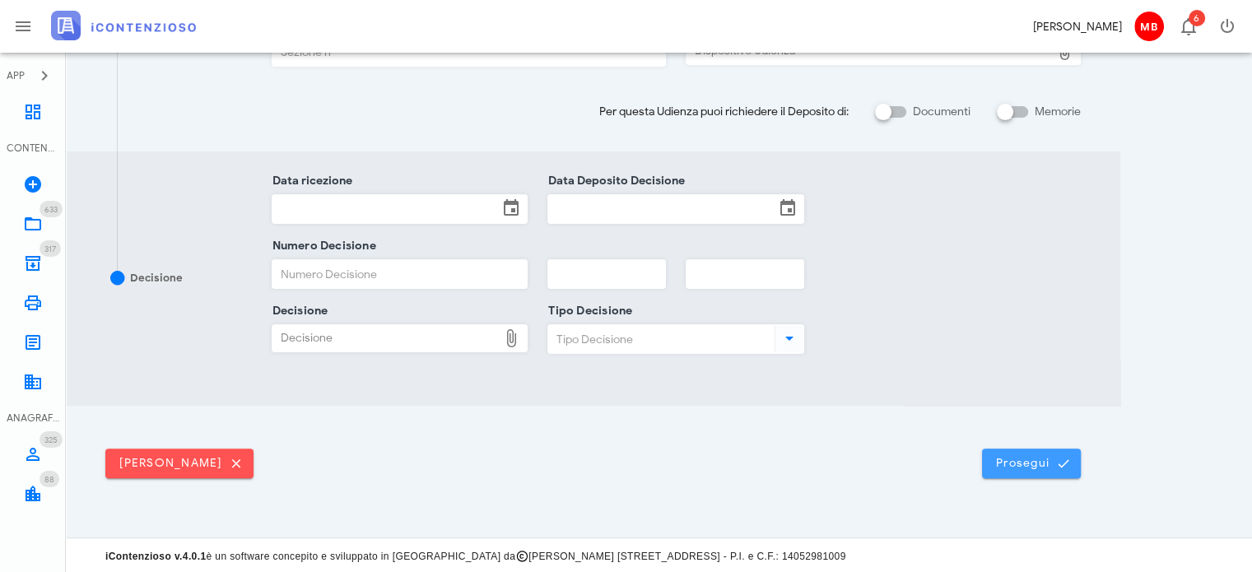
click at [997, 457] on span "Prosegui" at bounding box center [1031, 463] width 72 height 15
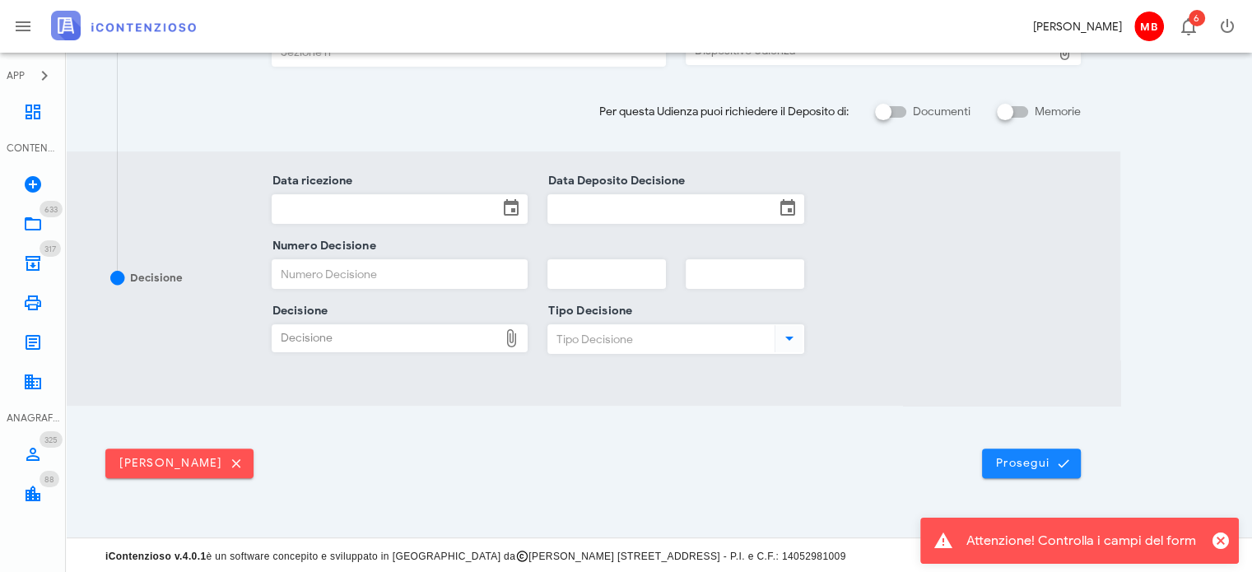
scroll to position [0, 0]
